Goal: Task Accomplishment & Management: Manage account settings

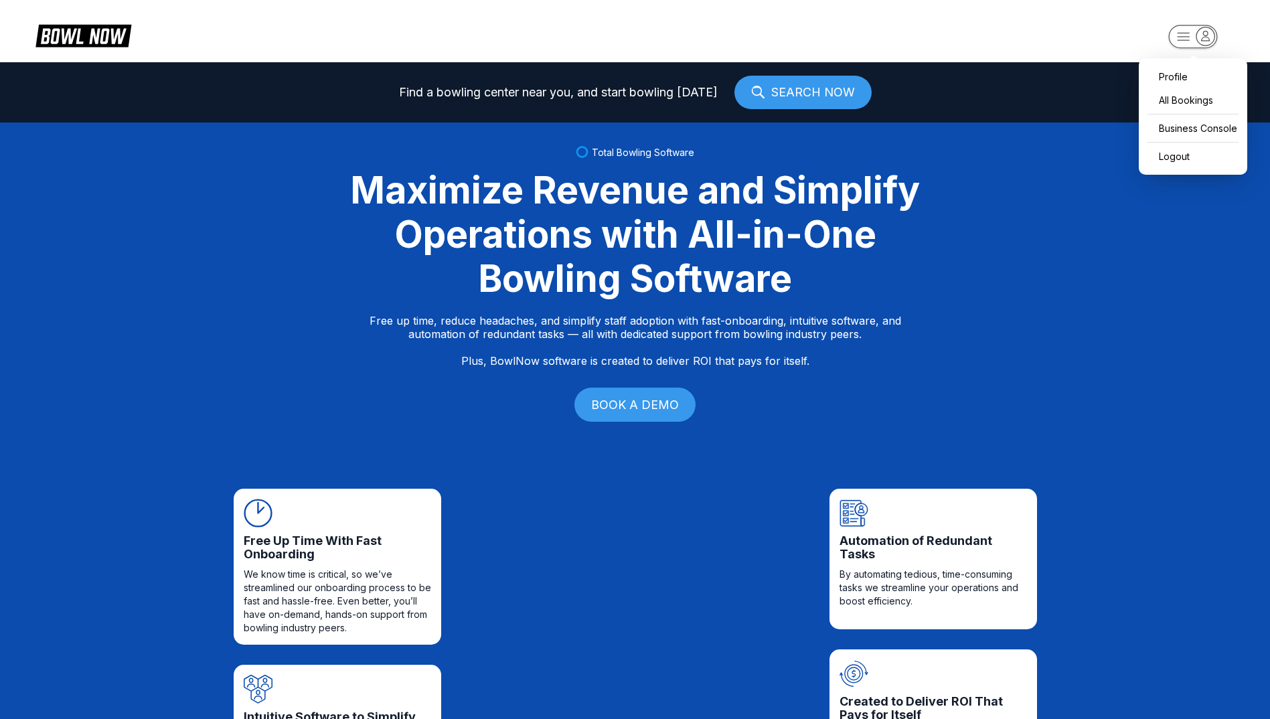
click at [1195, 44] on rect "button" at bounding box center [1192, 36] width 49 height 23
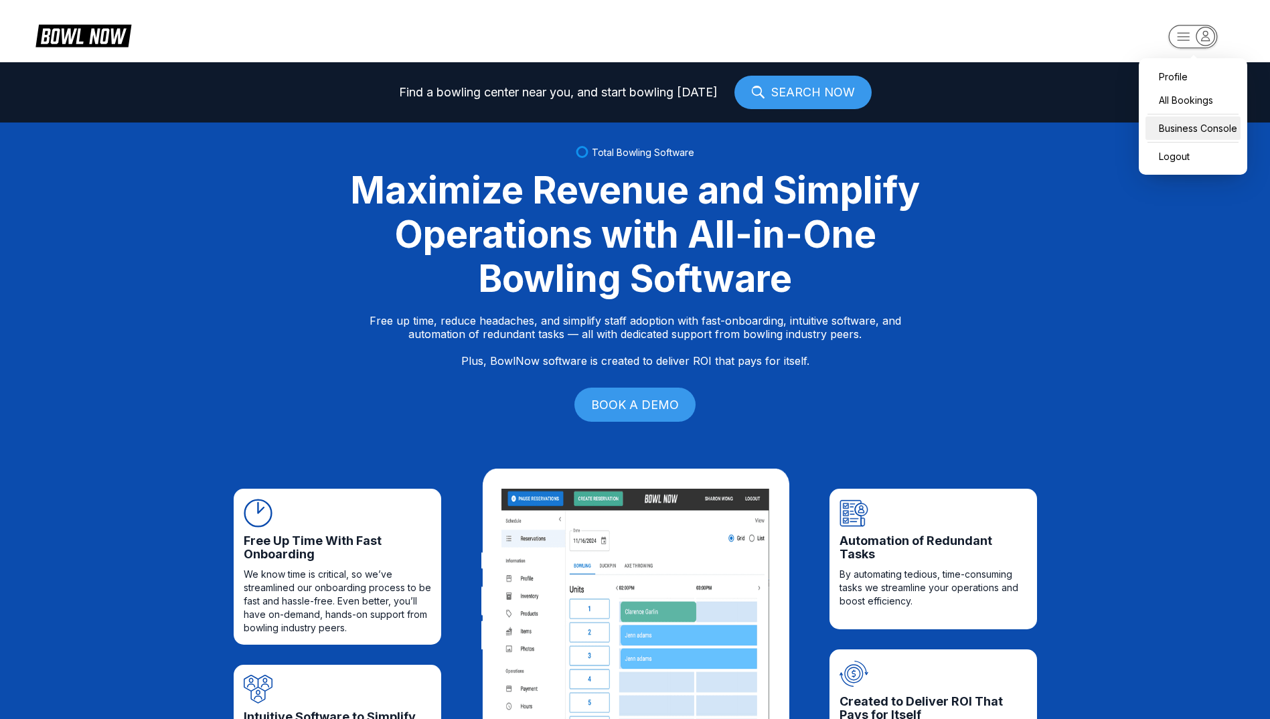
click at [1181, 130] on div "Business Console" at bounding box center [1193, 128] width 95 height 23
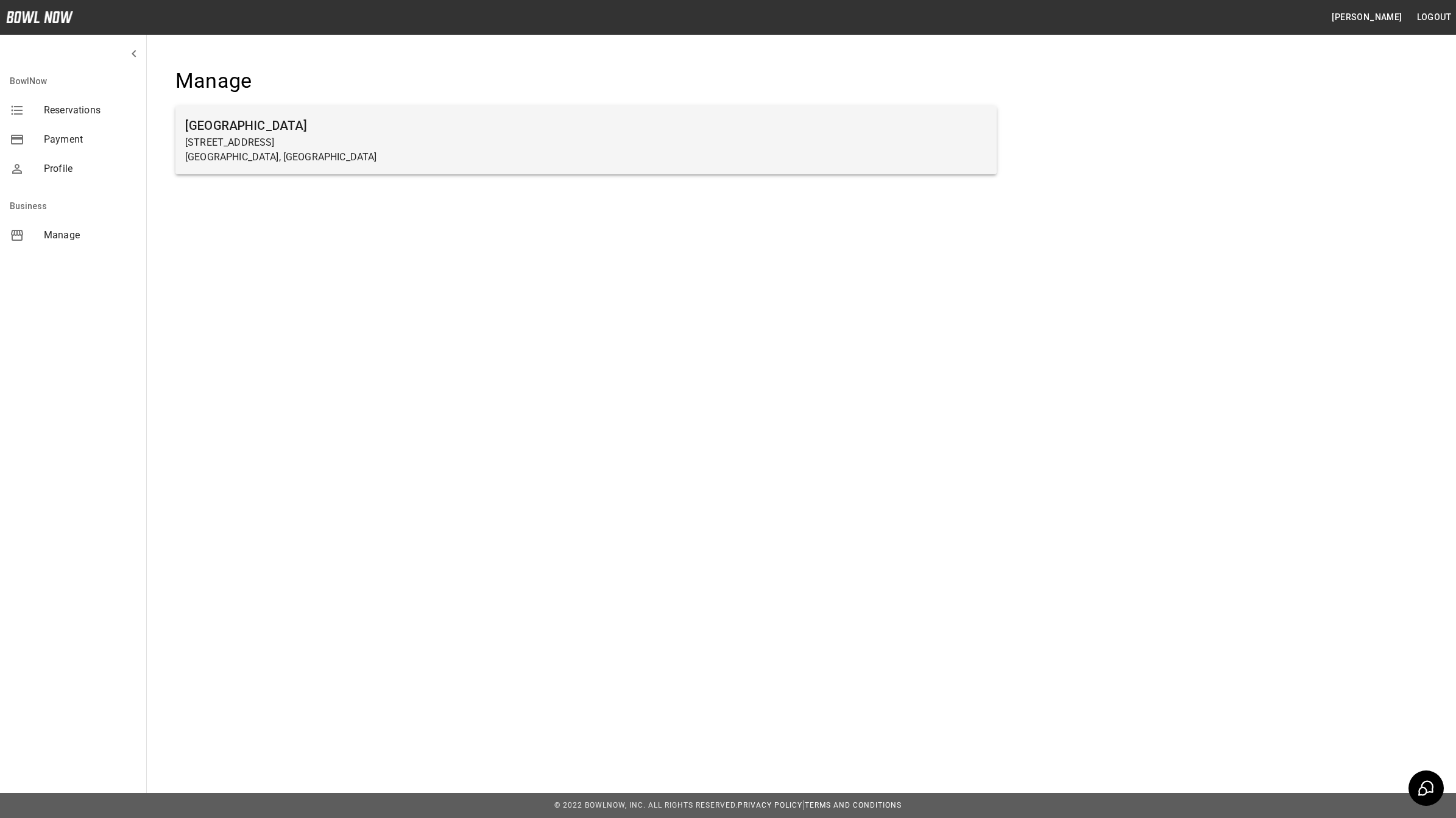
click at [229, 154] on p "[GEOGRAPHIC_DATA], [GEOGRAPHIC_DATA]" at bounding box center [586, 157] width 802 height 15
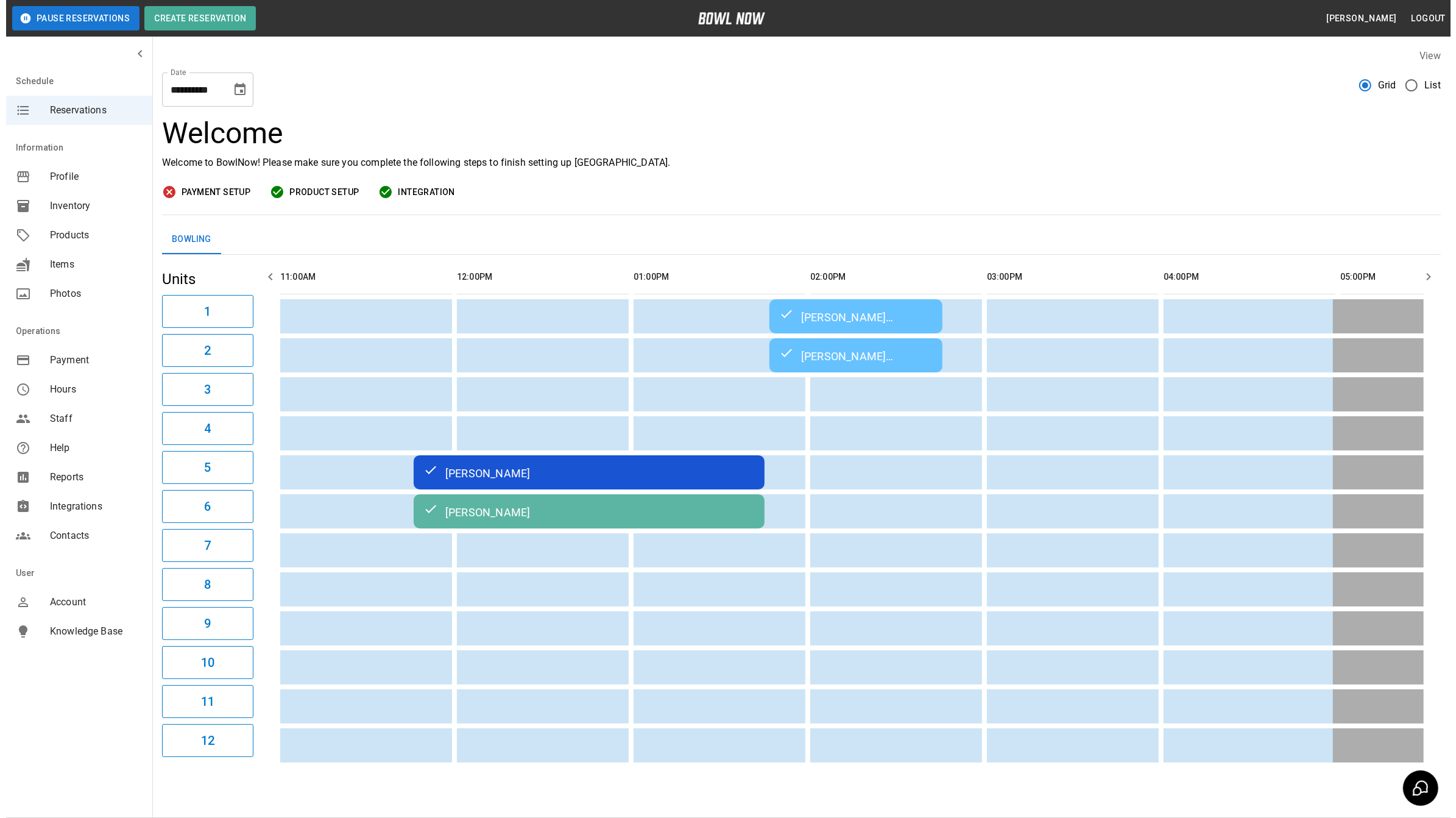
scroll to position [0, 1152]
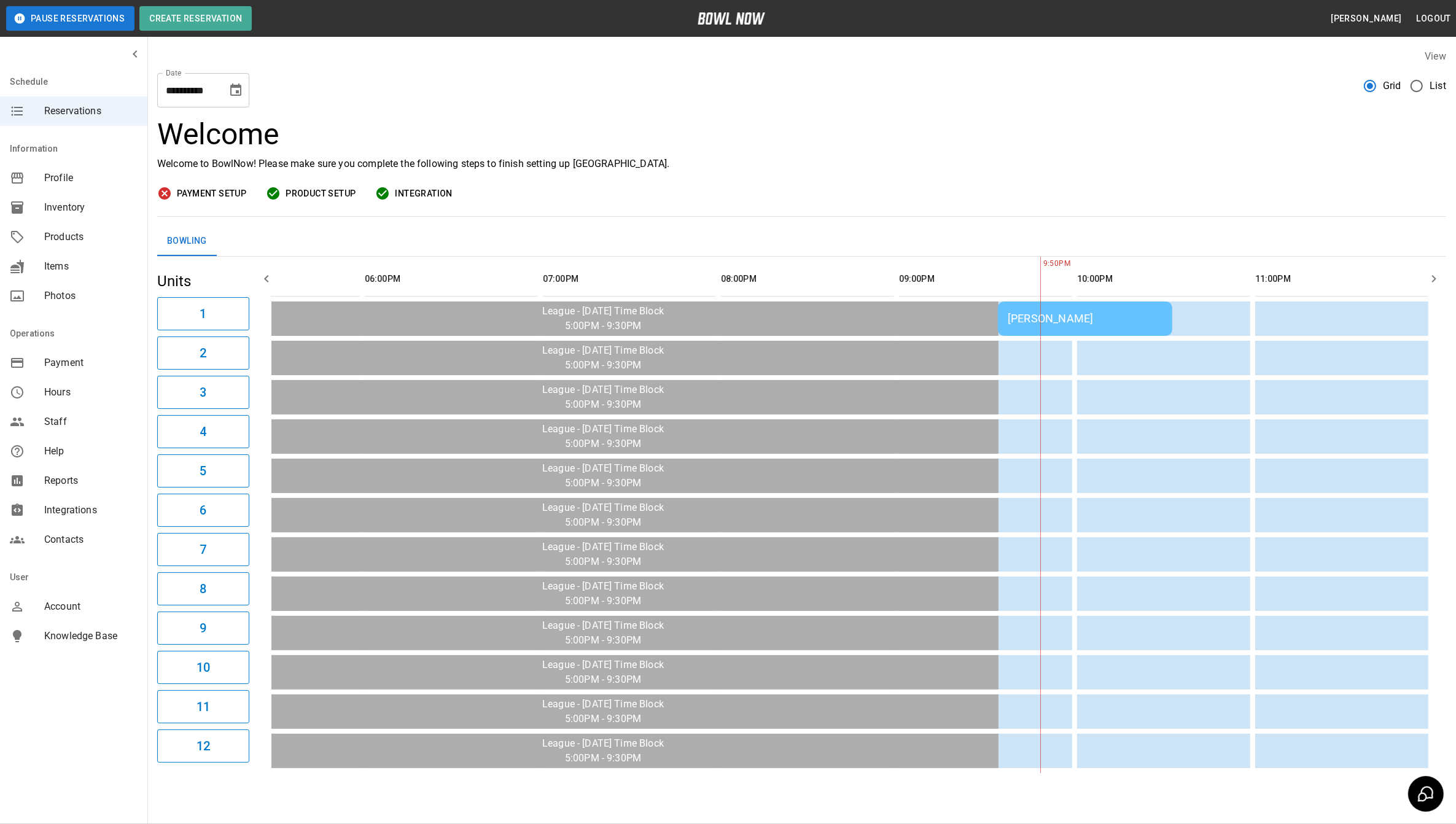
click at [1020, 319] on div "[PERSON_NAME]" at bounding box center [1085, 318] width 155 height 13
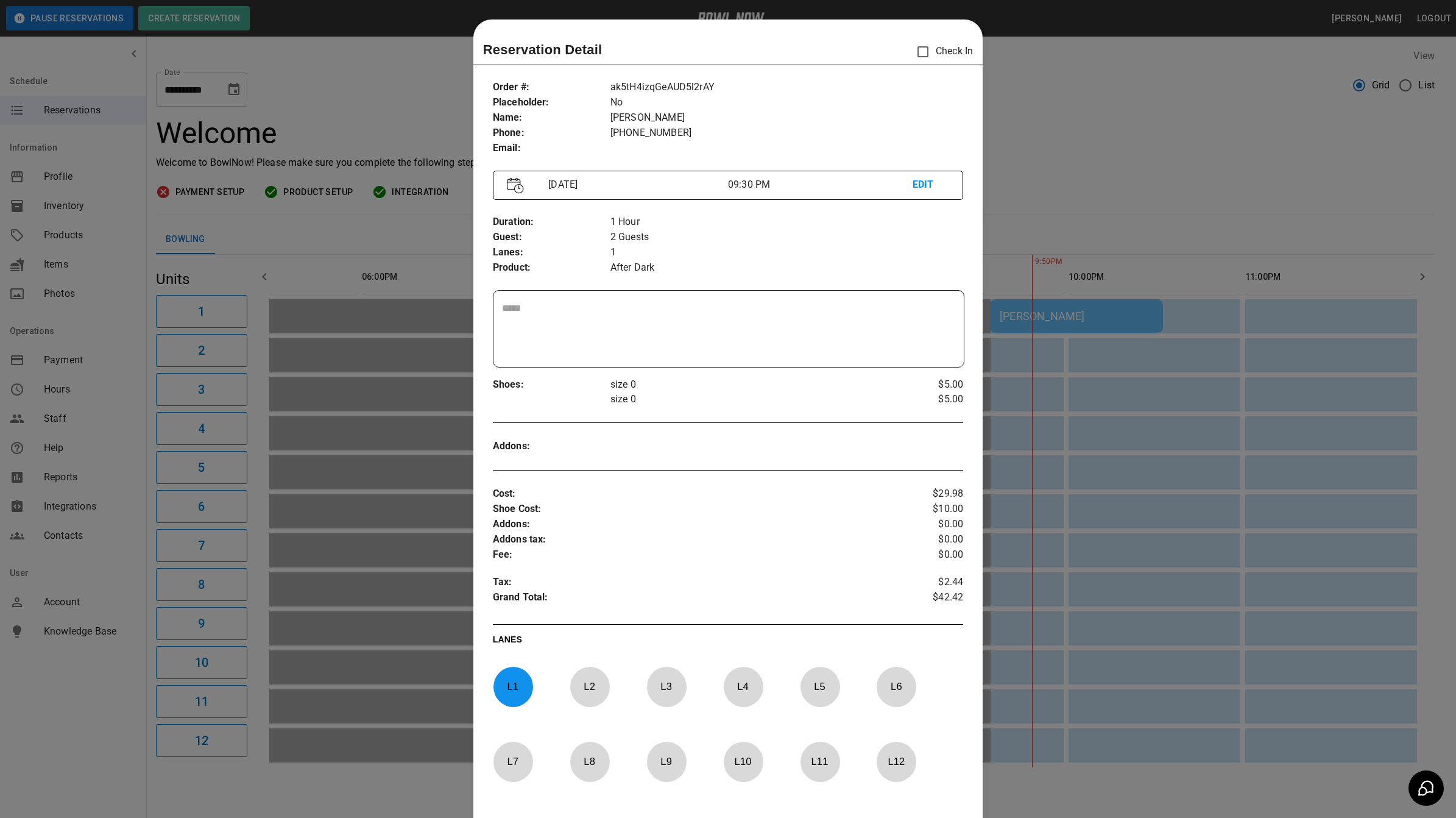
scroll to position [19, 0]
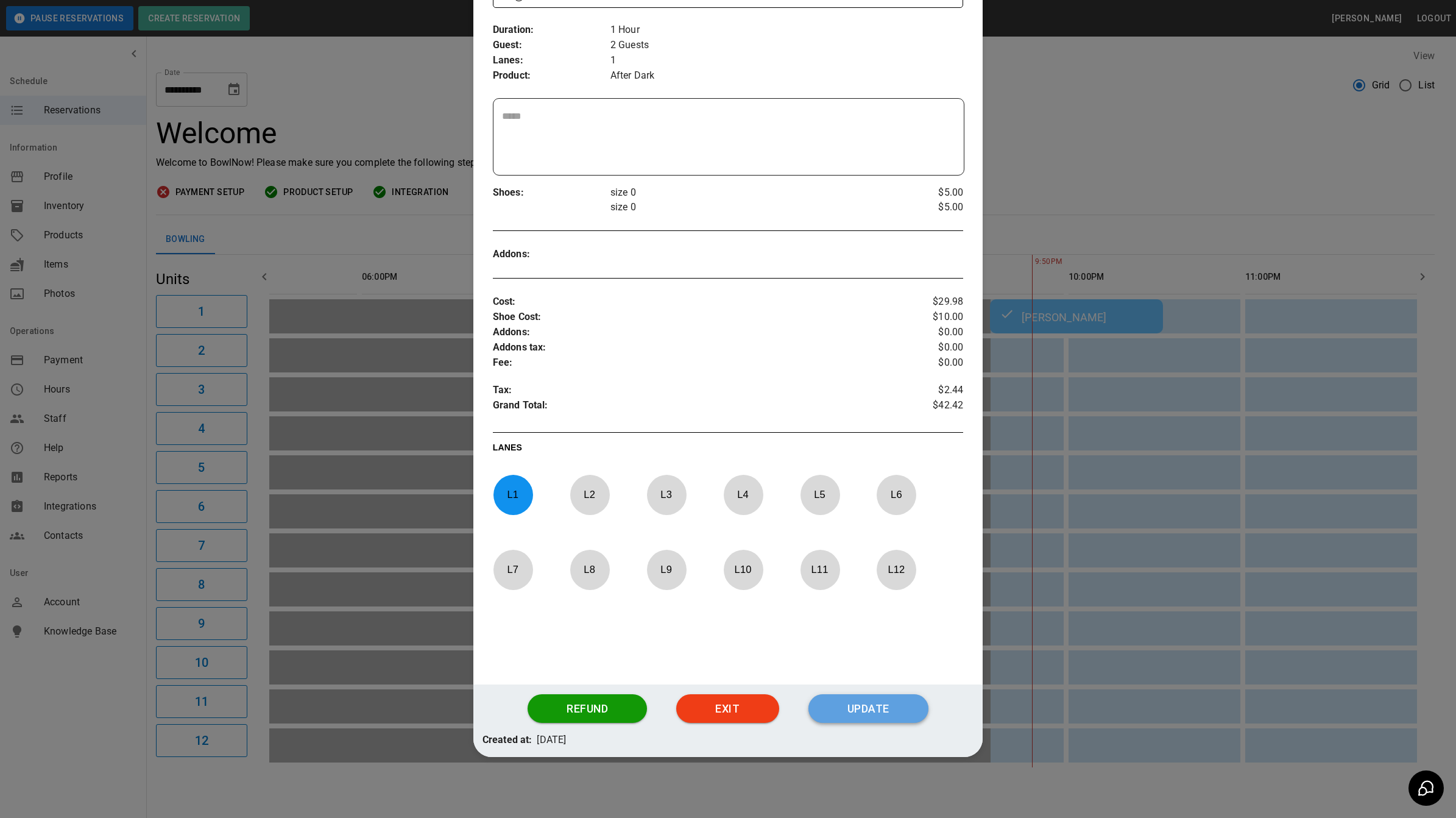
click at [864, 700] on button "Update" at bounding box center [869, 709] width 120 height 29
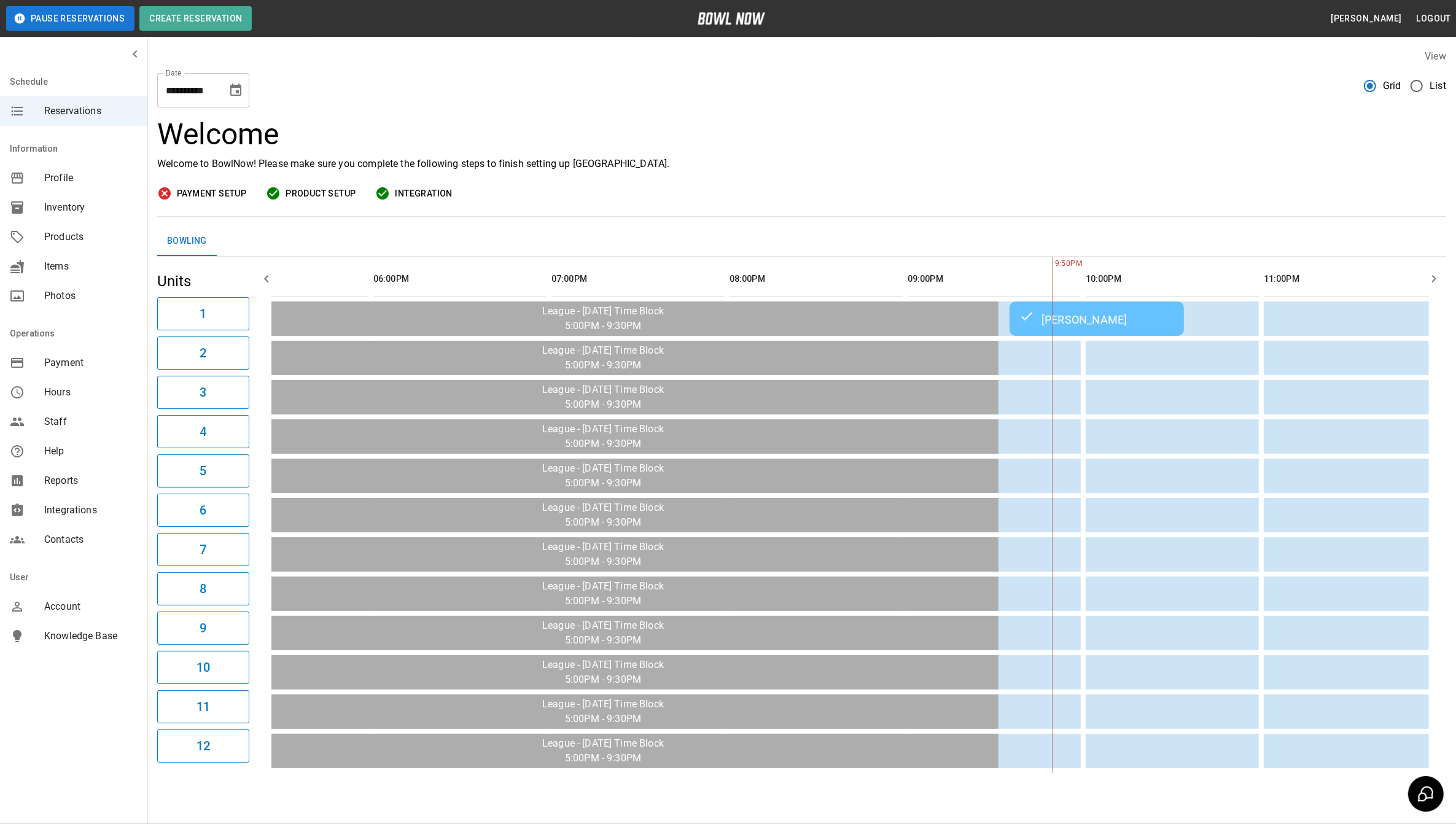
scroll to position [0, 1158]
